Goal: Transaction & Acquisition: Purchase product/service

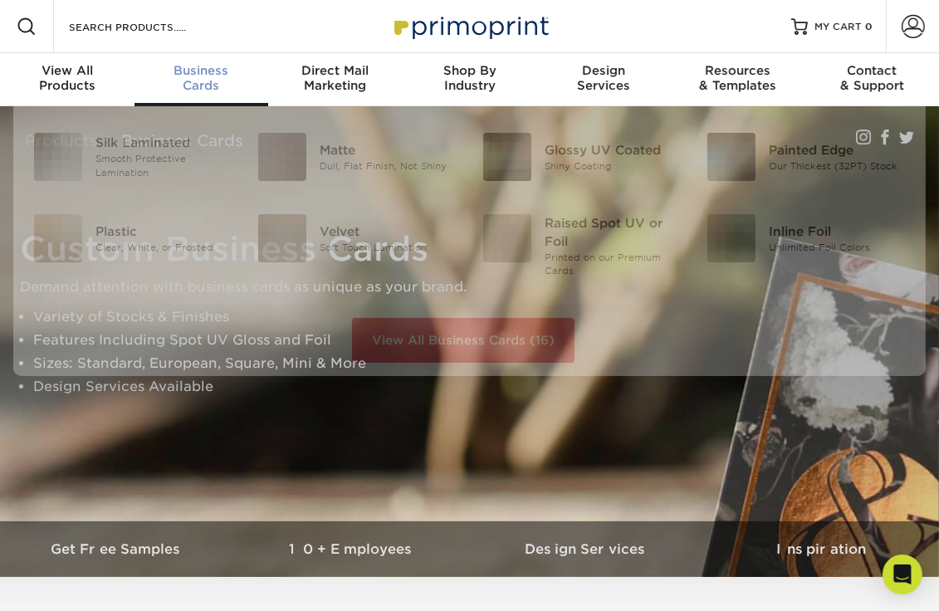
click at [203, 77] on div "Business Cards" at bounding box center [201, 78] width 134 height 30
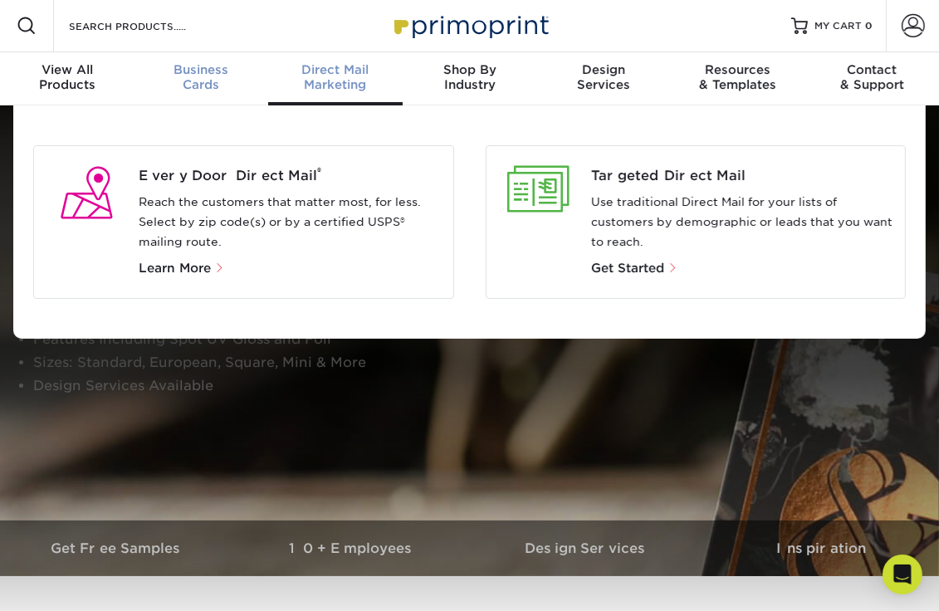
scroll to position [2, 0]
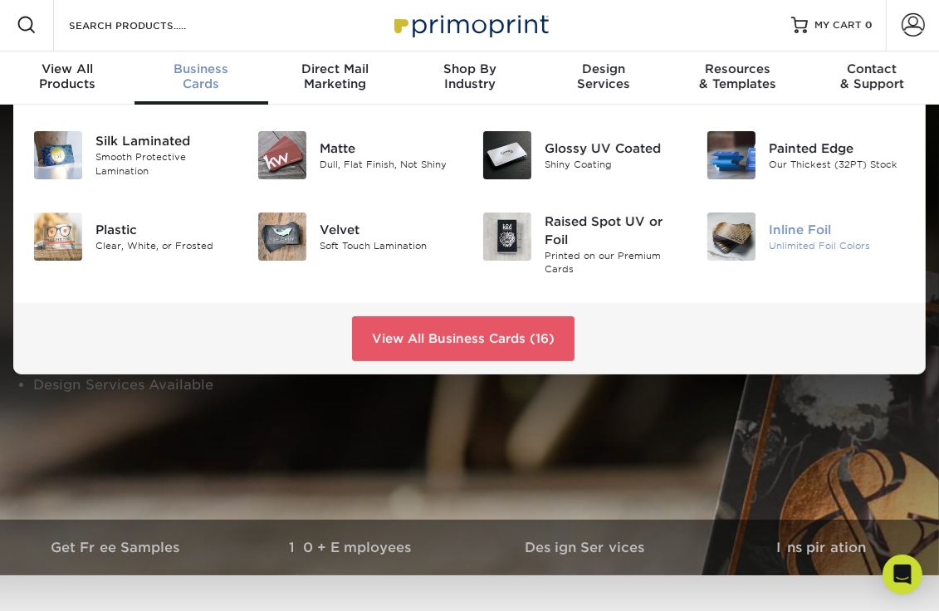
click at [797, 230] on div "Inline Foil" at bounding box center [837, 230] width 137 height 18
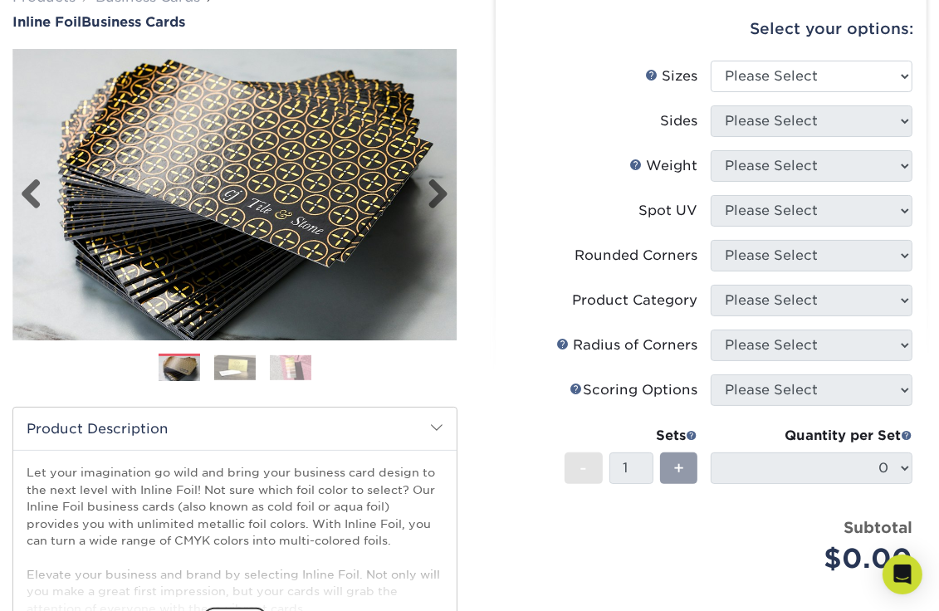
scroll to position [166, 0]
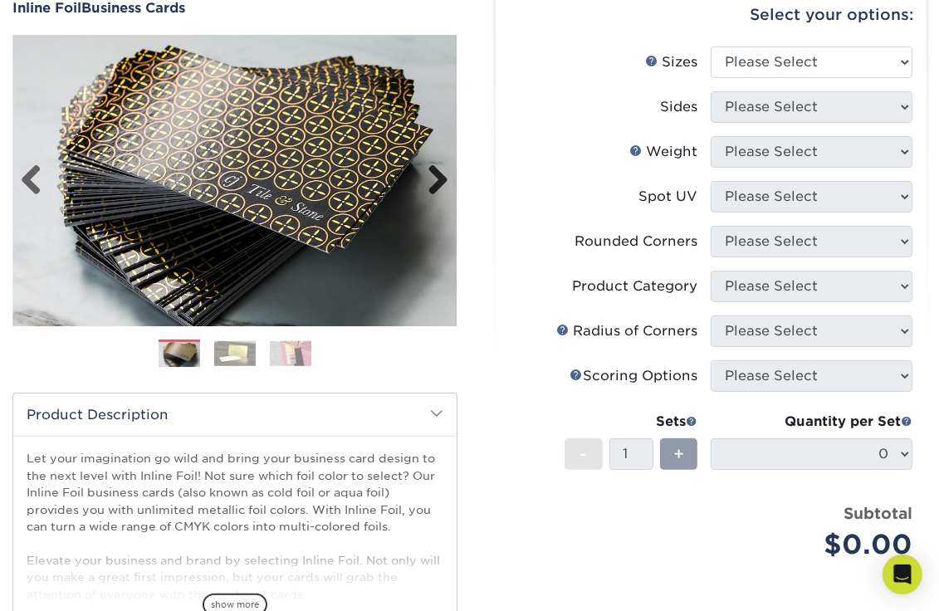
click at [433, 182] on link "Next" at bounding box center [432, 180] width 33 height 33
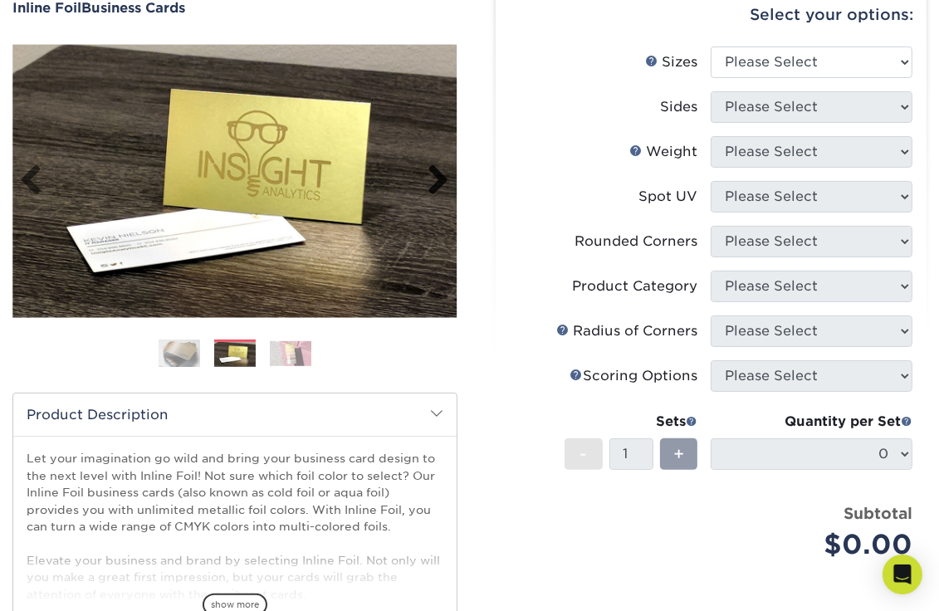
click at [433, 182] on link "Next" at bounding box center [432, 180] width 33 height 33
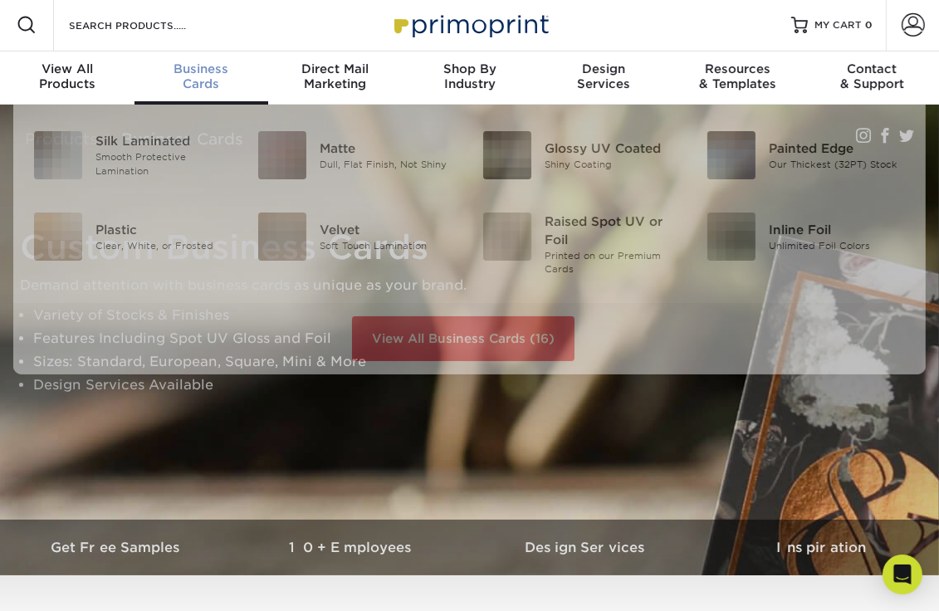
scroll to position [2, 0]
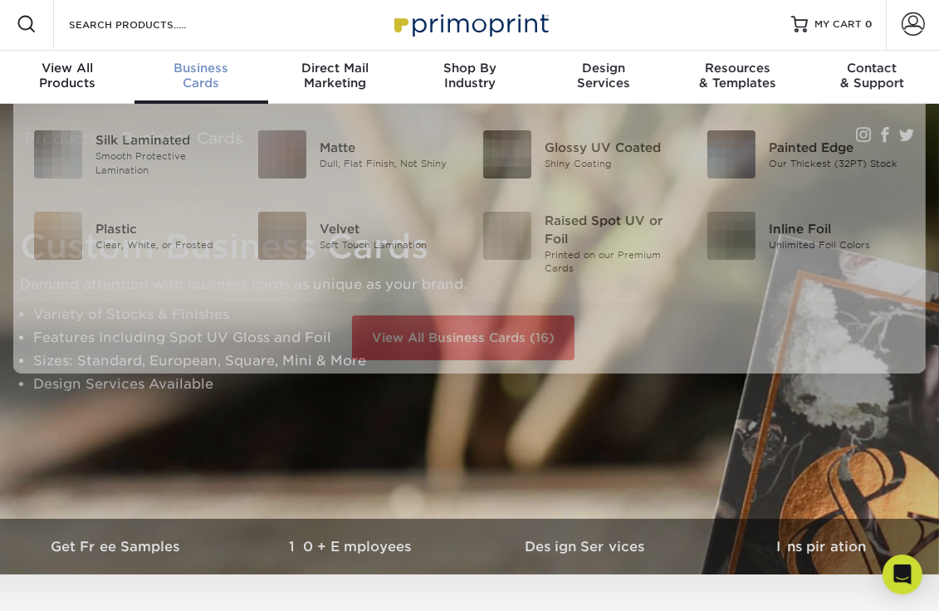
click at [189, 69] on span "Business" at bounding box center [201, 68] width 134 height 15
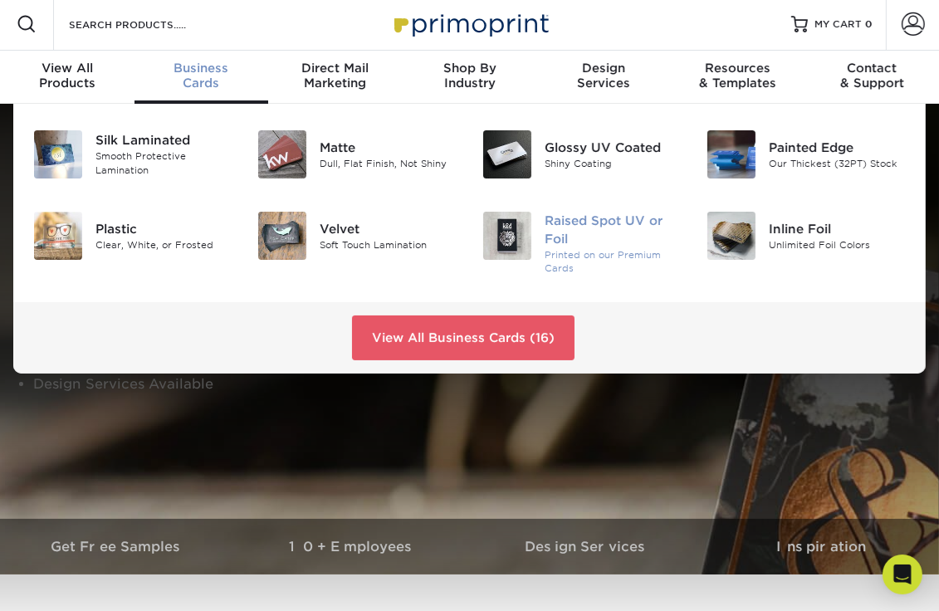
click at [578, 222] on div "Raised Spot UV or Foil" at bounding box center [612, 230] width 137 height 37
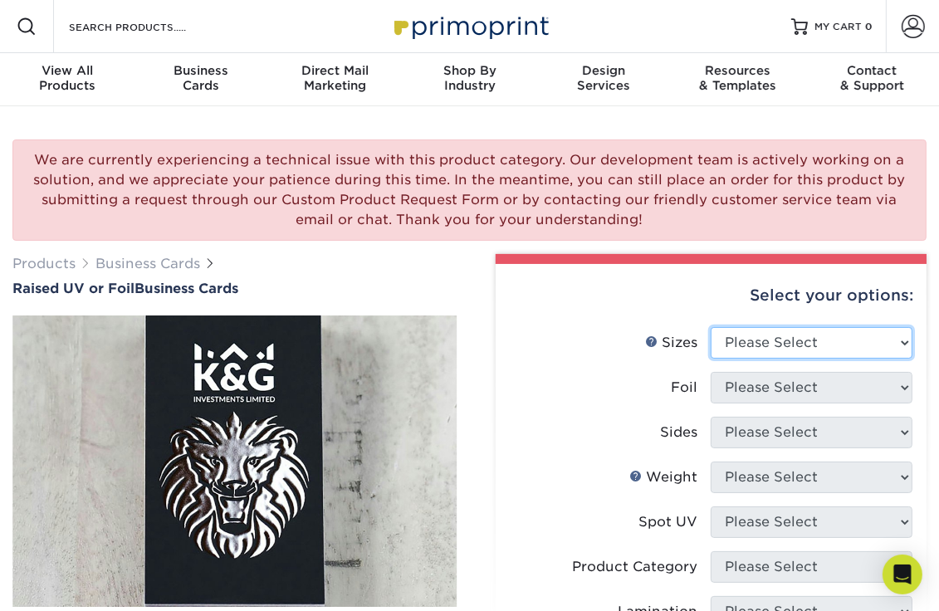
click at [891, 341] on select "Please Select 2" x 3.5" - Standard" at bounding box center [812, 343] width 202 height 32
select select "2.00x3.50"
click at [711, 327] on select "Please Select 2" x 3.5" - Standard" at bounding box center [812, 343] width 202 height 32
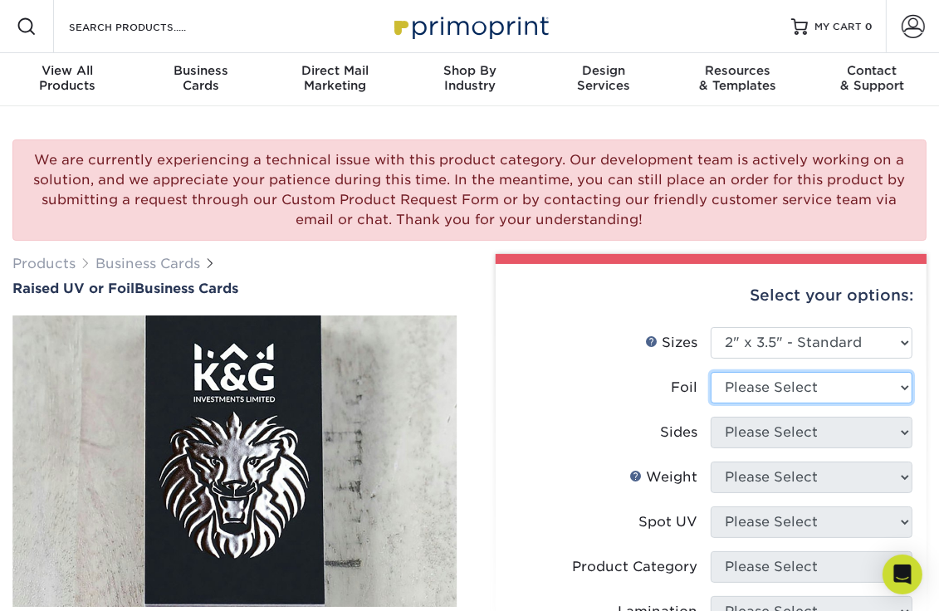
click at [875, 384] on select "Please Select No Yes" at bounding box center [812, 388] width 202 height 32
select select "1"
click at [711, 372] on select "Please Select No Yes" at bounding box center [812, 388] width 202 height 32
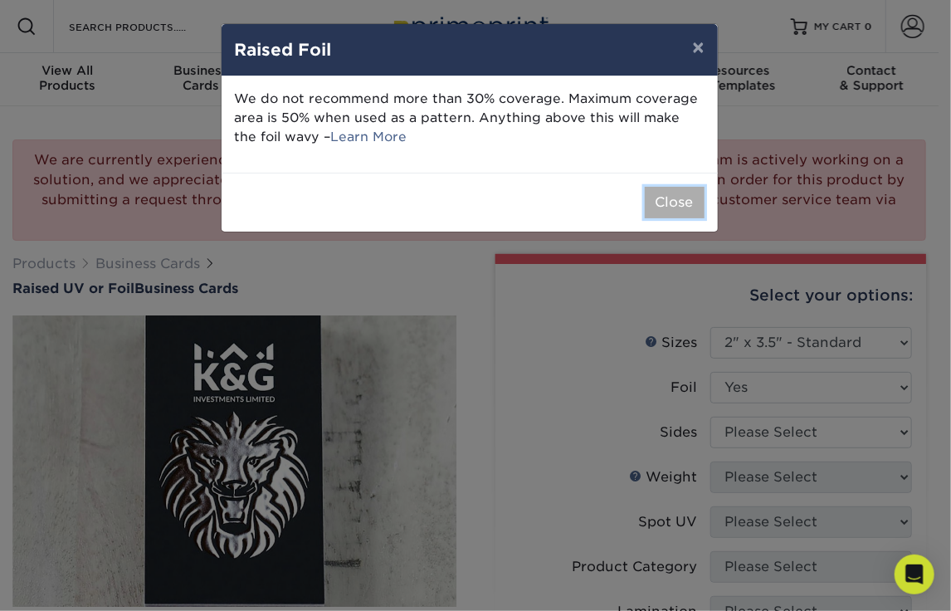
click at [675, 198] on button "Close" at bounding box center [675, 203] width 60 height 32
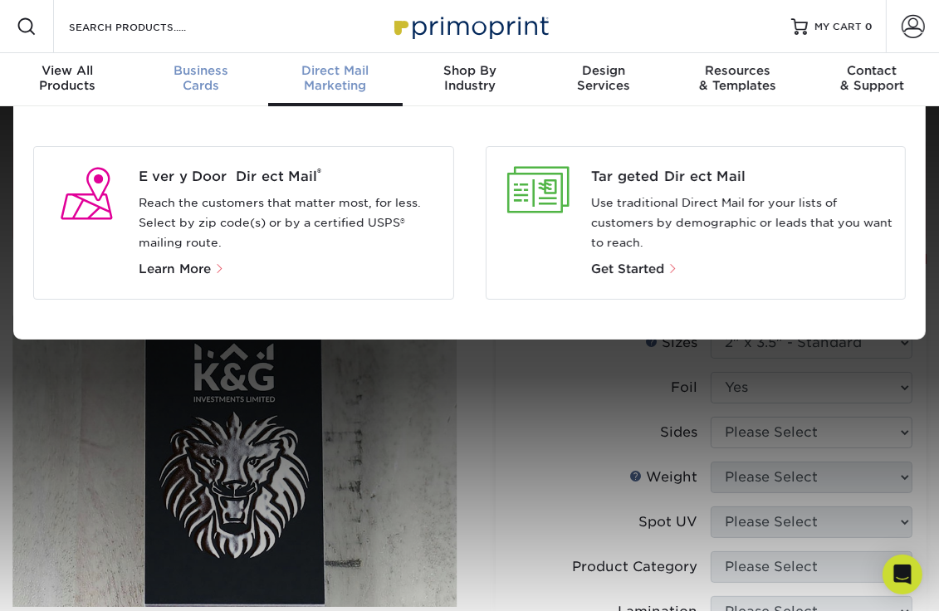
scroll to position [1, 0]
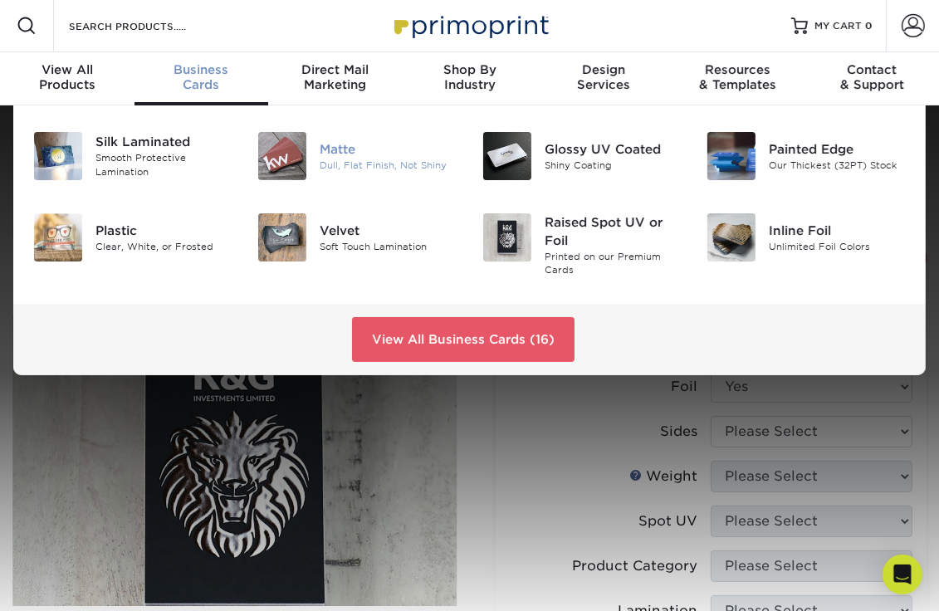
click at [286, 155] on img at bounding box center [282, 156] width 48 height 48
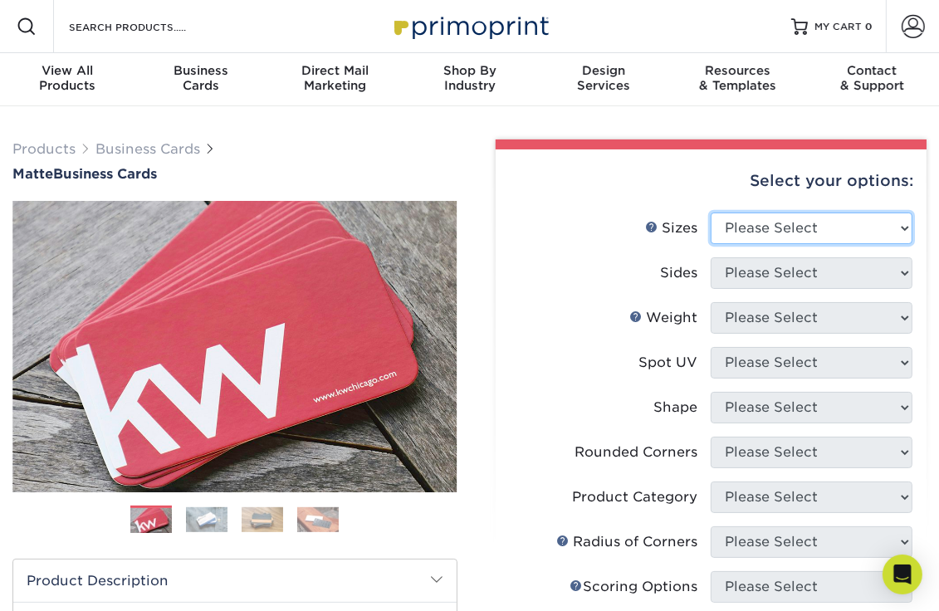
click at [843, 232] on select "Please Select 1.5" x 3.5" - Mini 1.75" x 3.5" - Mini 2" x 2" - Square 2" x 3" -…" at bounding box center [812, 228] width 202 height 32
select select "2.00x3.50"
click at [711, 212] on select "Please Select 1.5" x 3.5" - Mini 1.75" x 3.5" - Mini 2" x 2" - Square 2" x 3" -…" at bounding box center [812, 228] width 202 height 32
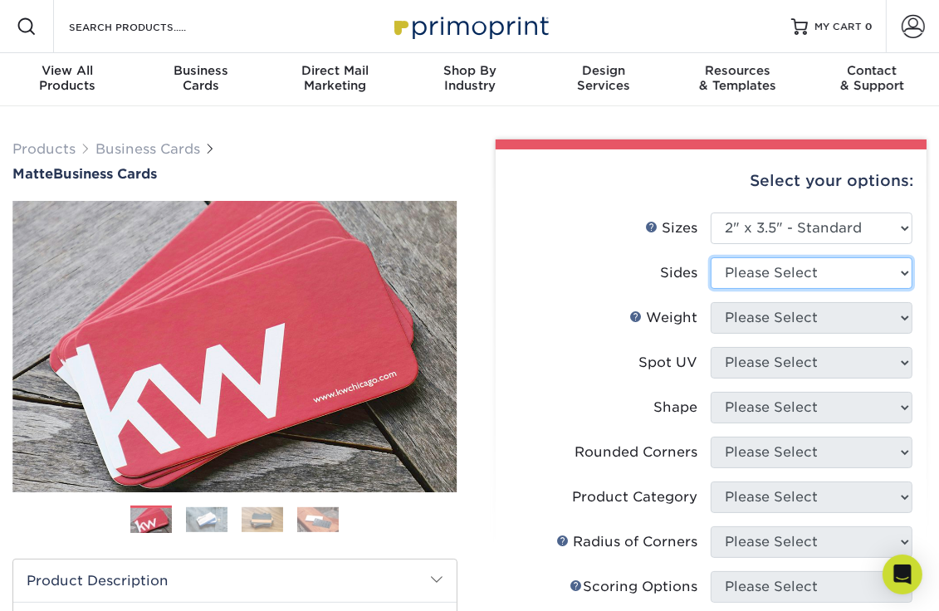
click at [818, 278] on select "Please Select Print Both Sides Print Front Only" at bounding box center [812, 273] width 202 height 32
select select "13abbda7-1d64-4f25-8bb2-c179b224825d"
click at [711, 257] on select "Please Select Print Both Sides Print Front Only" at bounding box center [812, 273] width 202 height 32
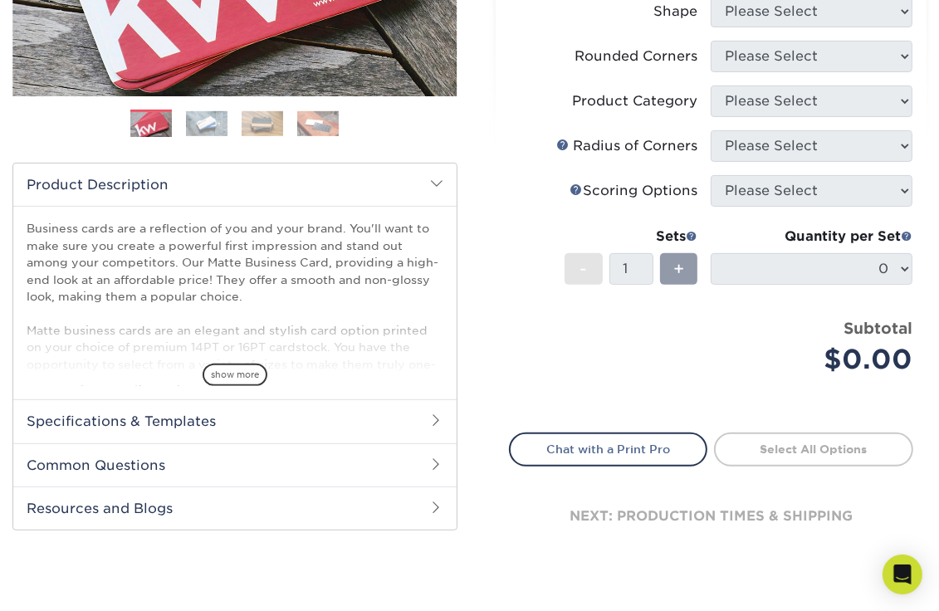
scroll to position [581, 0]
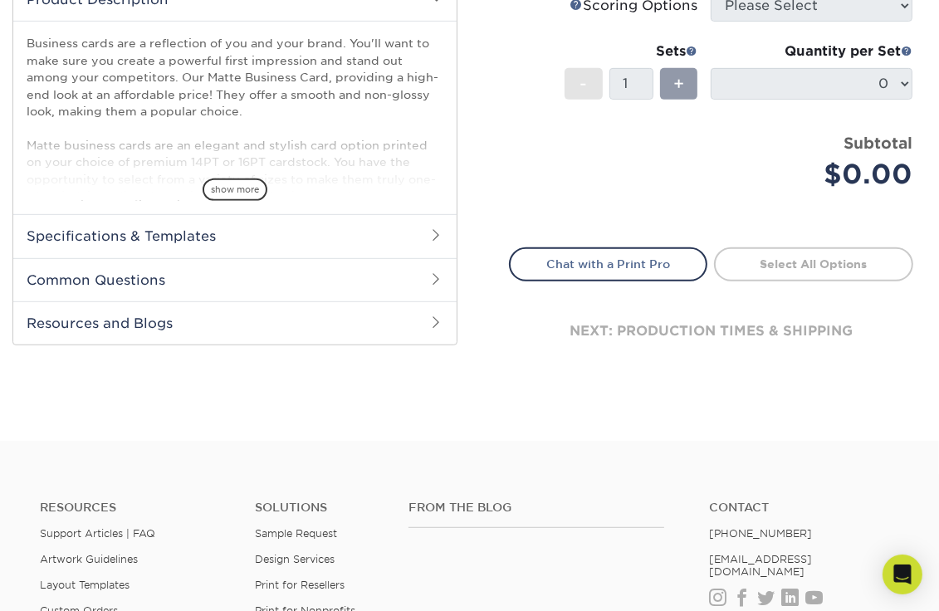
click at [136, 282] on h2 "Common Questions" at bounding box center [234, 279] width 443 height 43
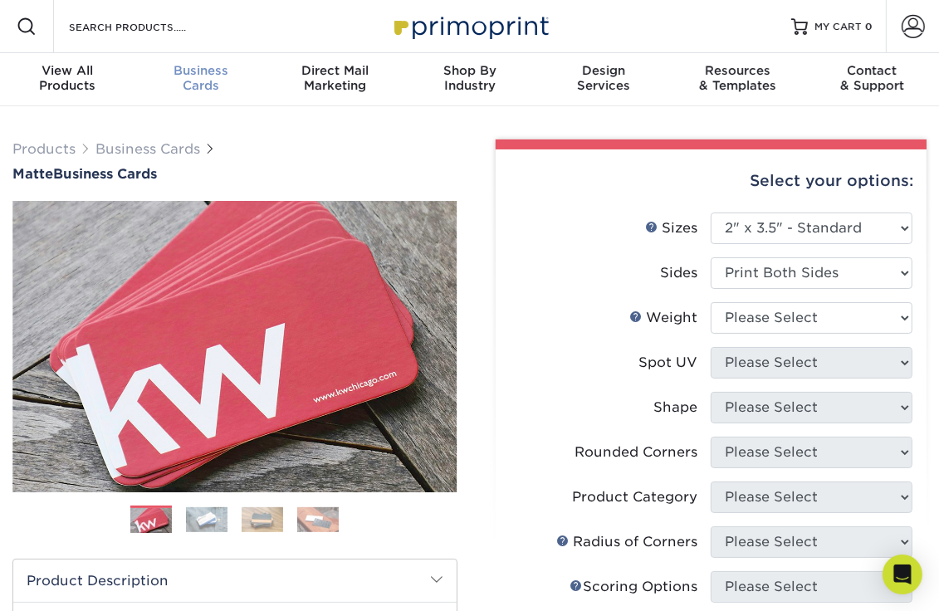
scroll to position [1, 0]
click at [206, 74] on span "Business" at bounding box center [201, 69] width 134 height 15
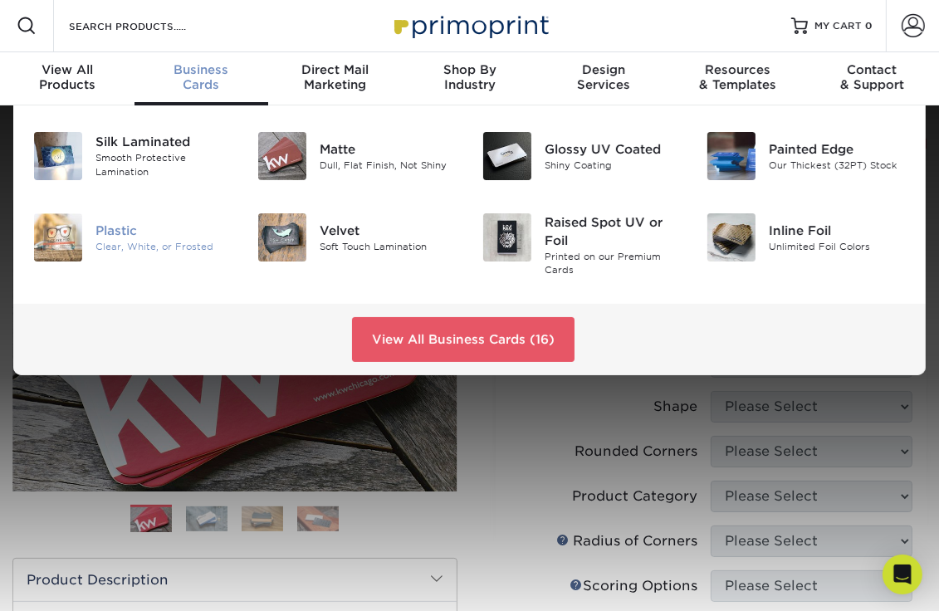
click at [125, 237] on div "Plastic" at bounding box center [163, 231] width 137 height 18
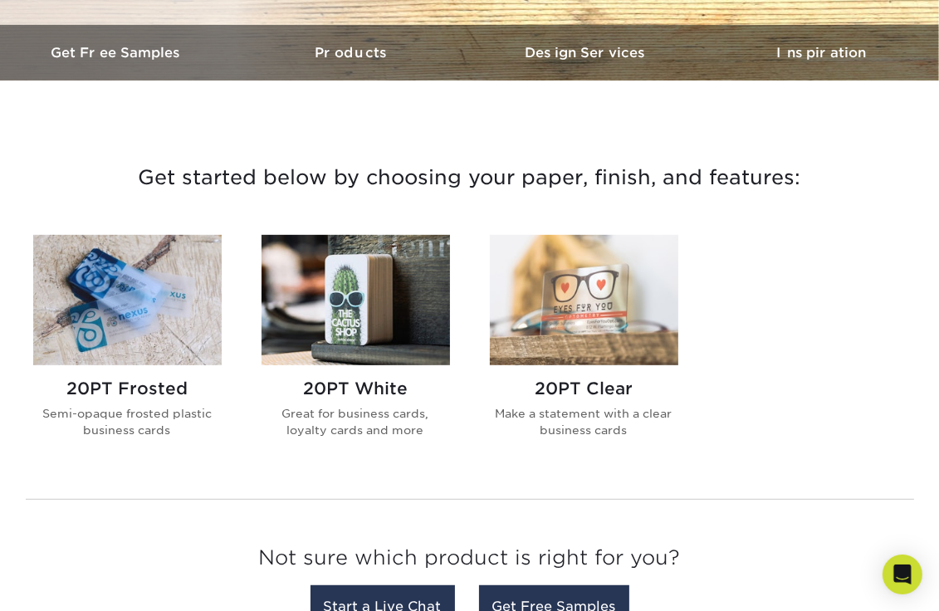
scroll to position [498, 0]
